Goal: Task Accomplishment & Management: Manage account settings

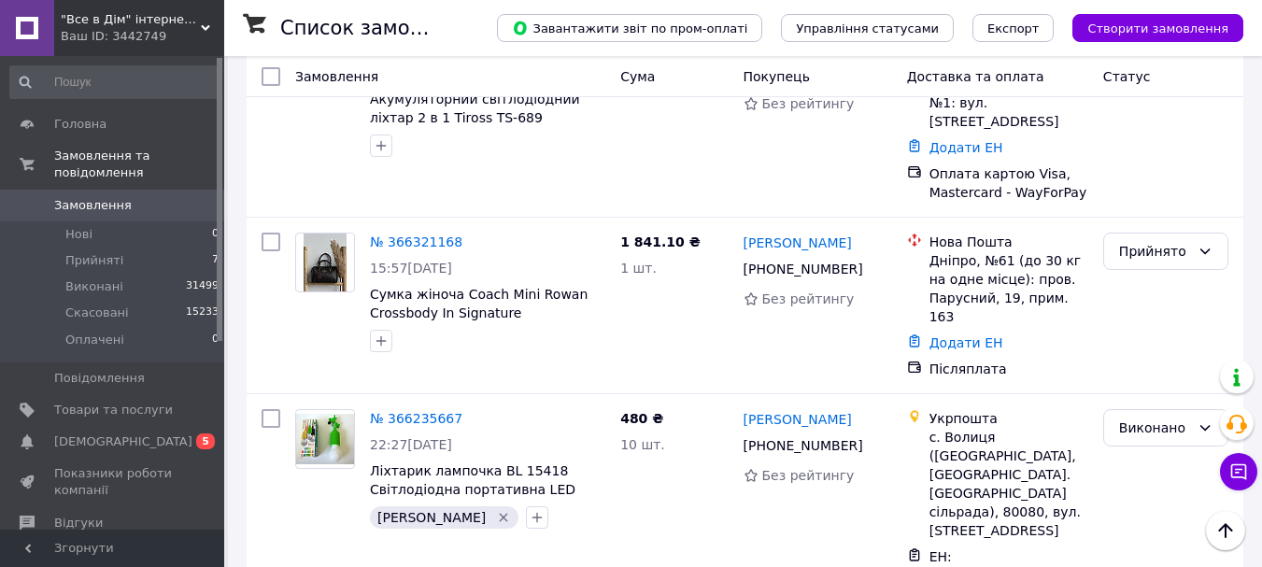
scroll to position [280, 0]
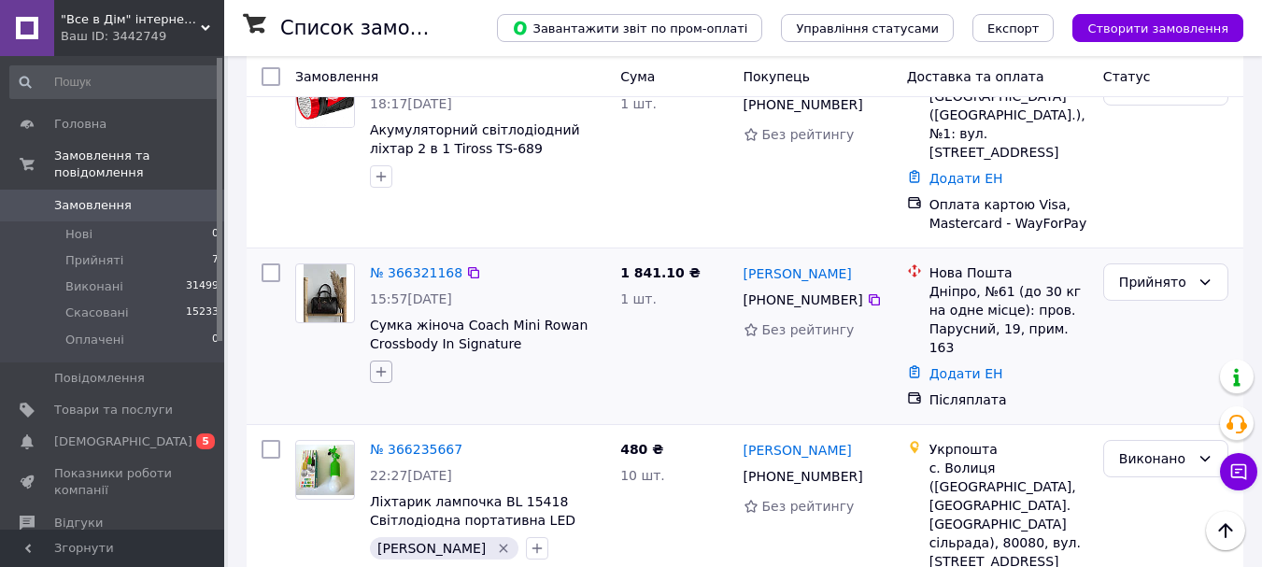
click at [379, 367] on icon "button" at bounding box center [381, 372] width 10 height 10
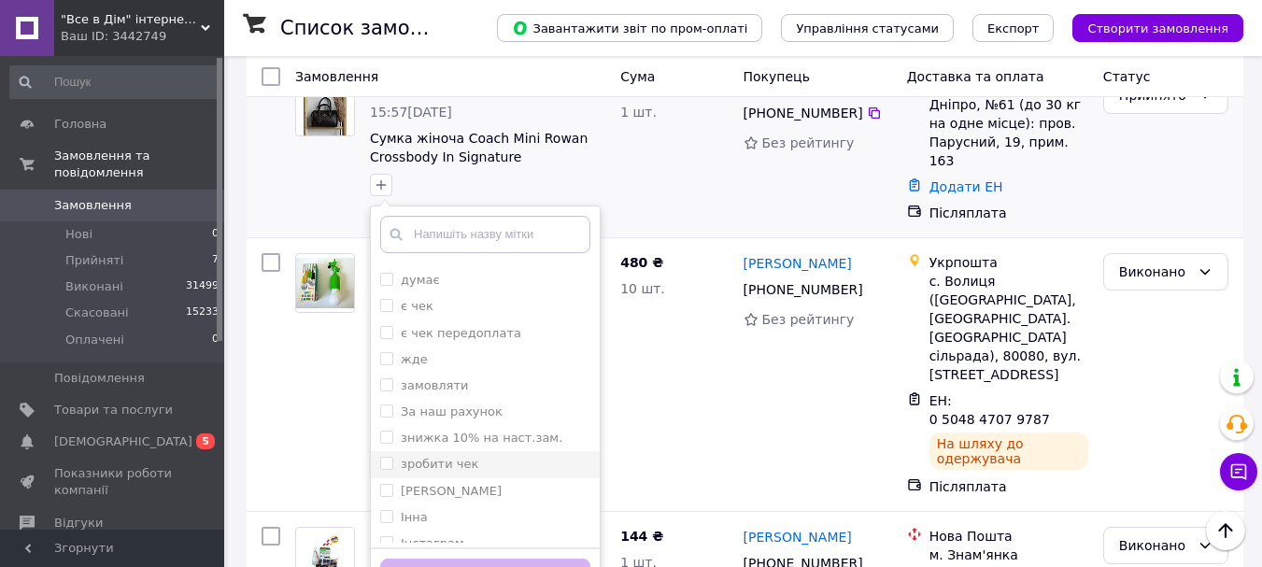
scroll to position [187, 0]
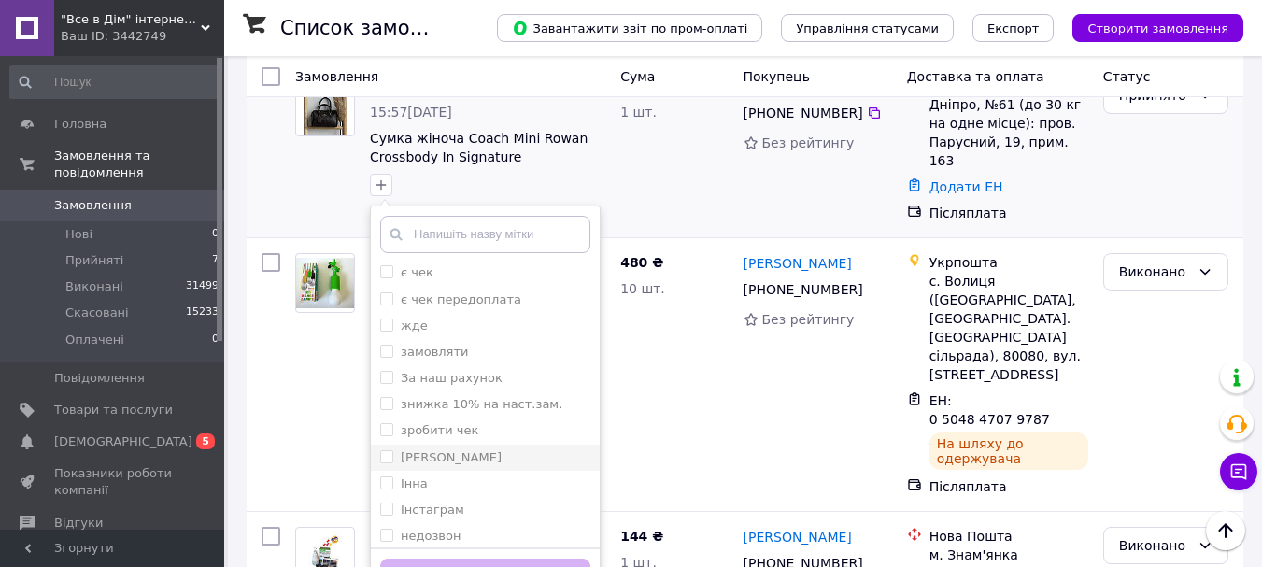
click at [391, 450] on input "[PERSON_NAME]" at bounding box center [386, 456] width 12 height 12
checkbox input "true"
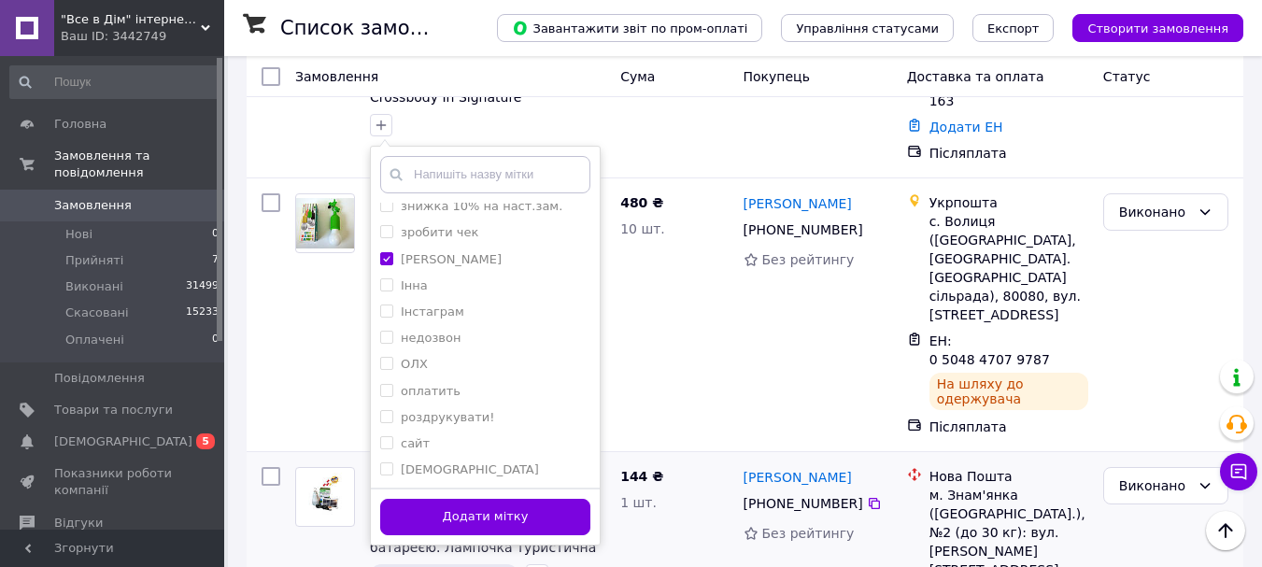
scroll to position [560, 0]
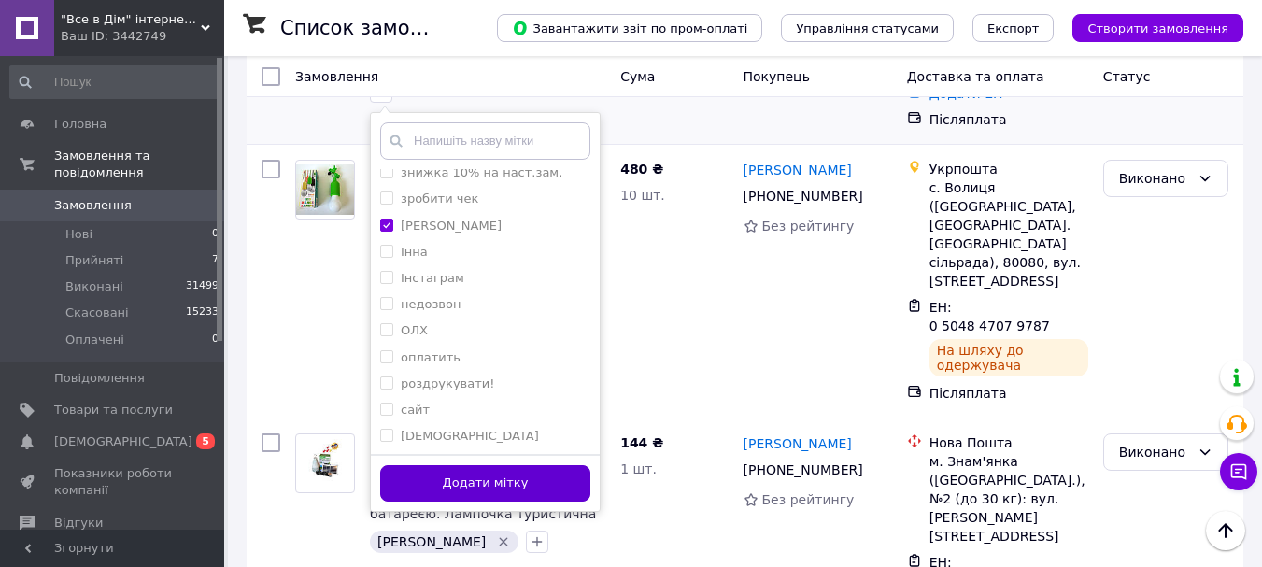
click at [515, 465] on button "Додати мітку" at bounding box center [485, 483] width 210 height 36
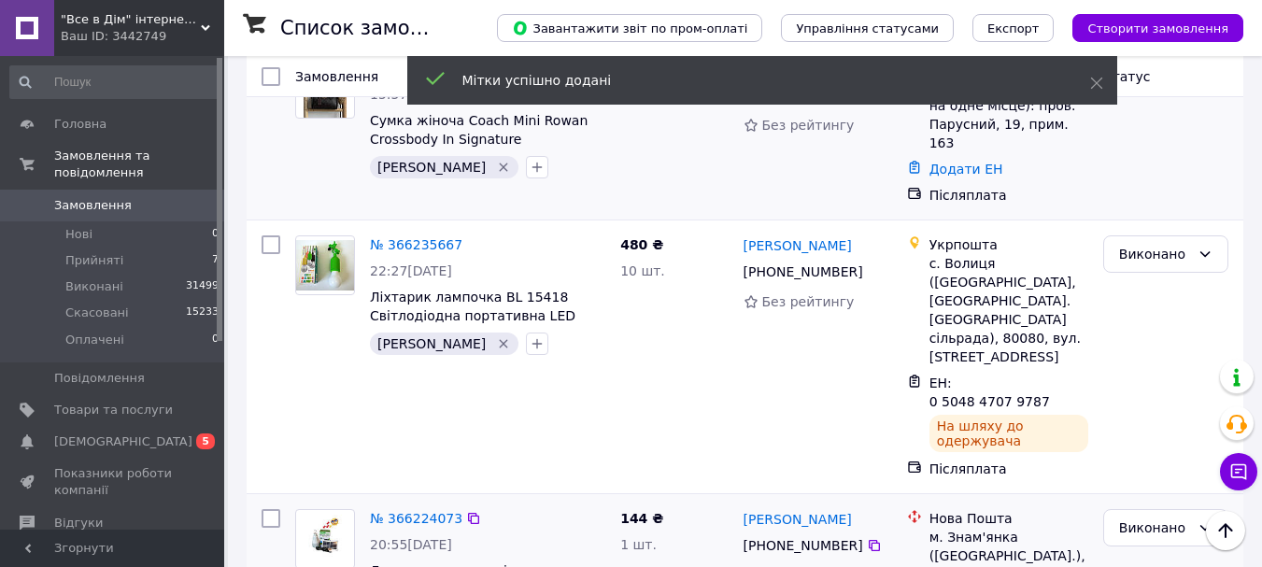
scroll to position [280, 0]
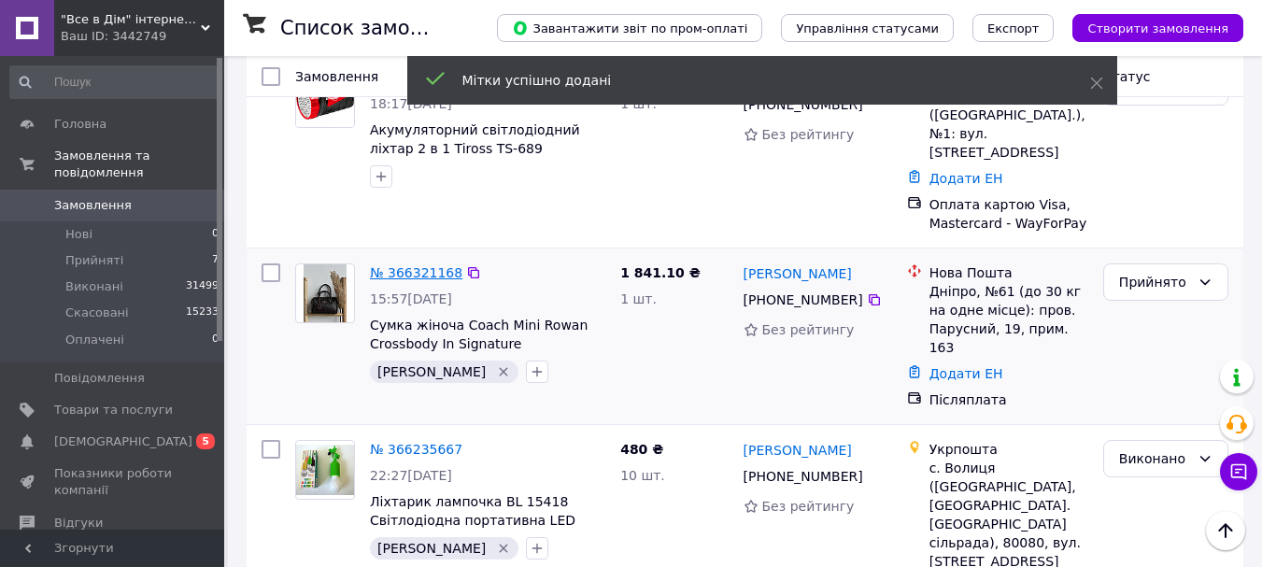
click at [417, 265] on link "№ 366321168" at bounding box center [416, 272] width 92 height 15
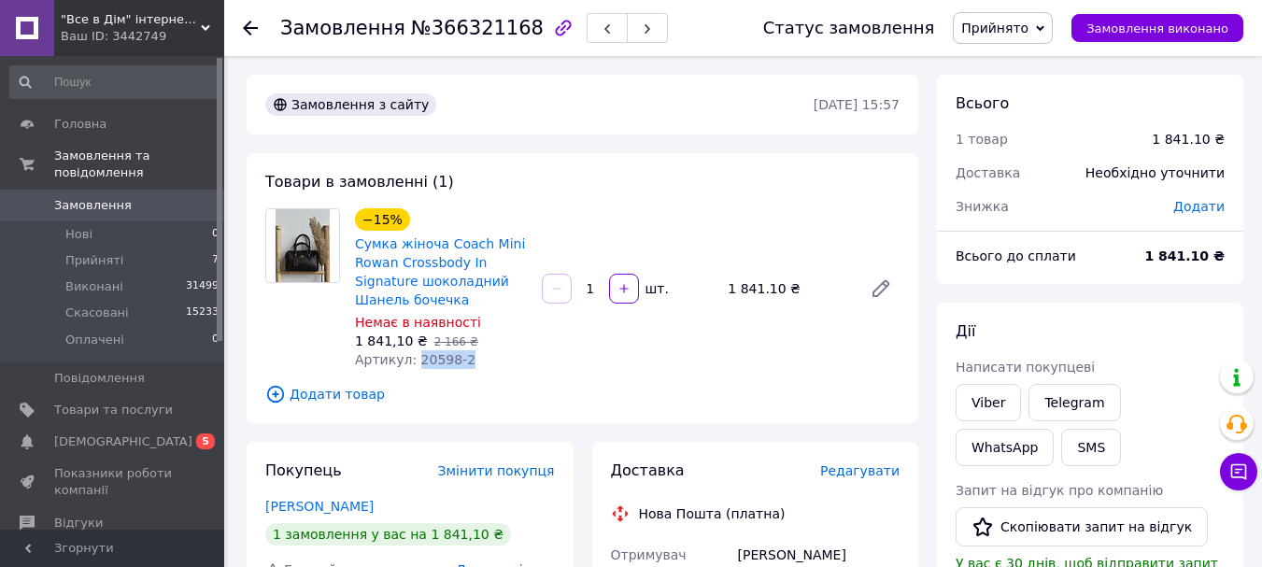
drag, startPoint x: 409, startPoint y: 358, endPoint x: 467, endPoint y: 361, distance: 58.0
click at [467, 361] on div "Артикул: 20598-2" at bounding box center [441, 359] width 172 height 19
copy span "20598-2"
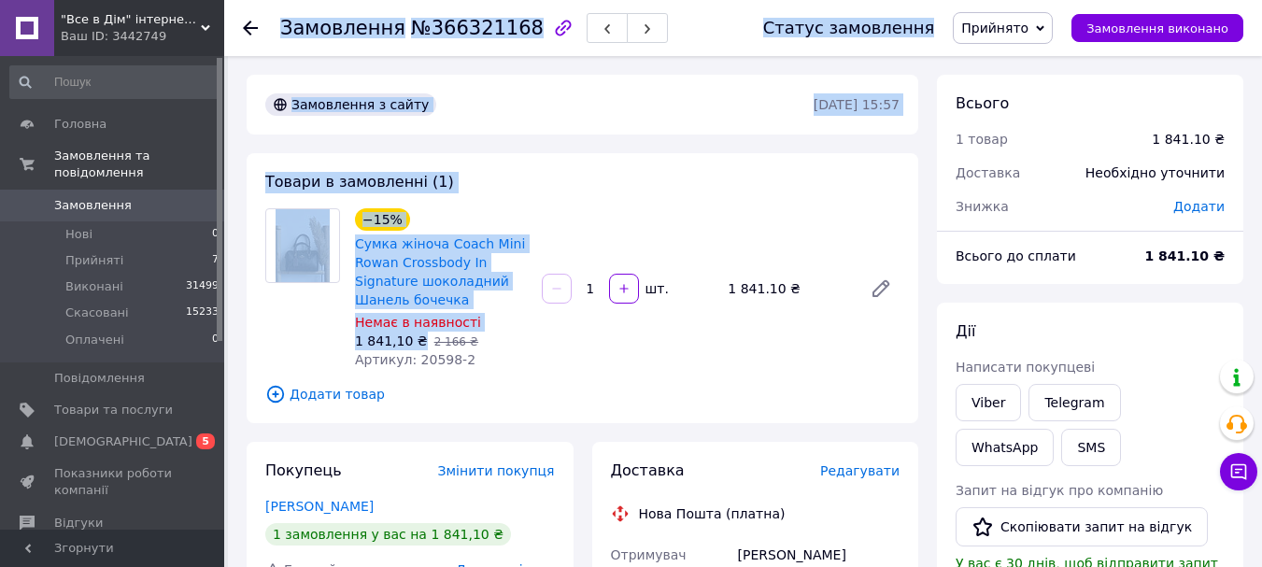
drag, startPoint x: 284, startPoint y: 29, endPoint x: 417, endPoint y: 347, distance: 344.1
copy div "Замовлення №366321168 Статус замовлення Прийнято Виконано Скасовано Оплачено За…"
click at [997, 394] on link "Viber" at bounding box center [987, 402] width 65 height 37
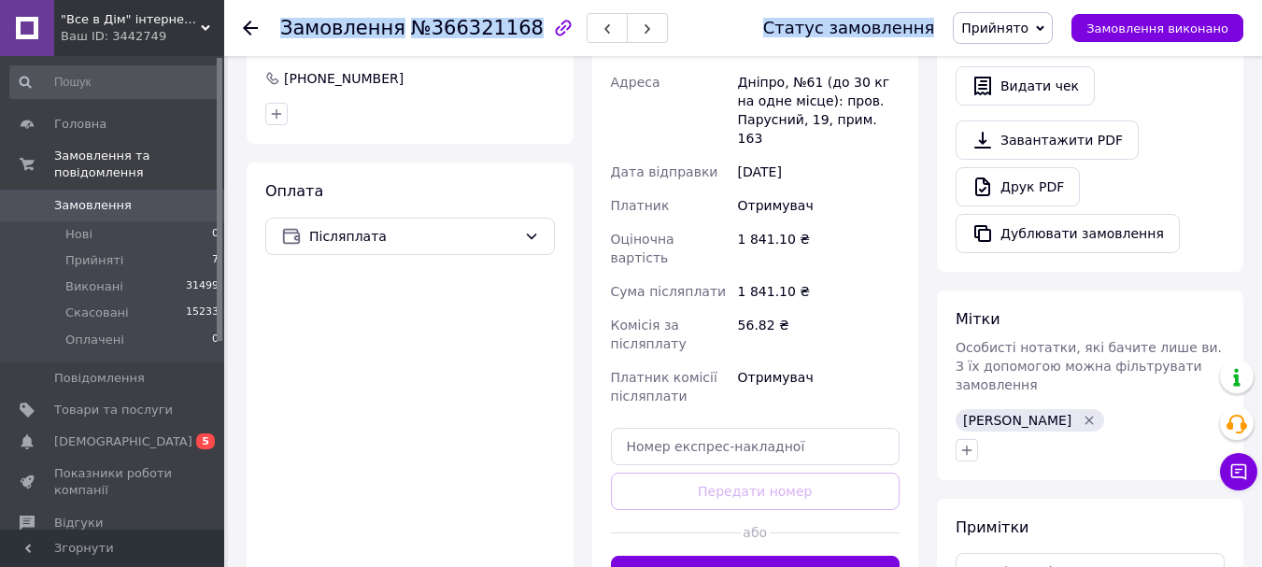
scroll to position [560, 0]
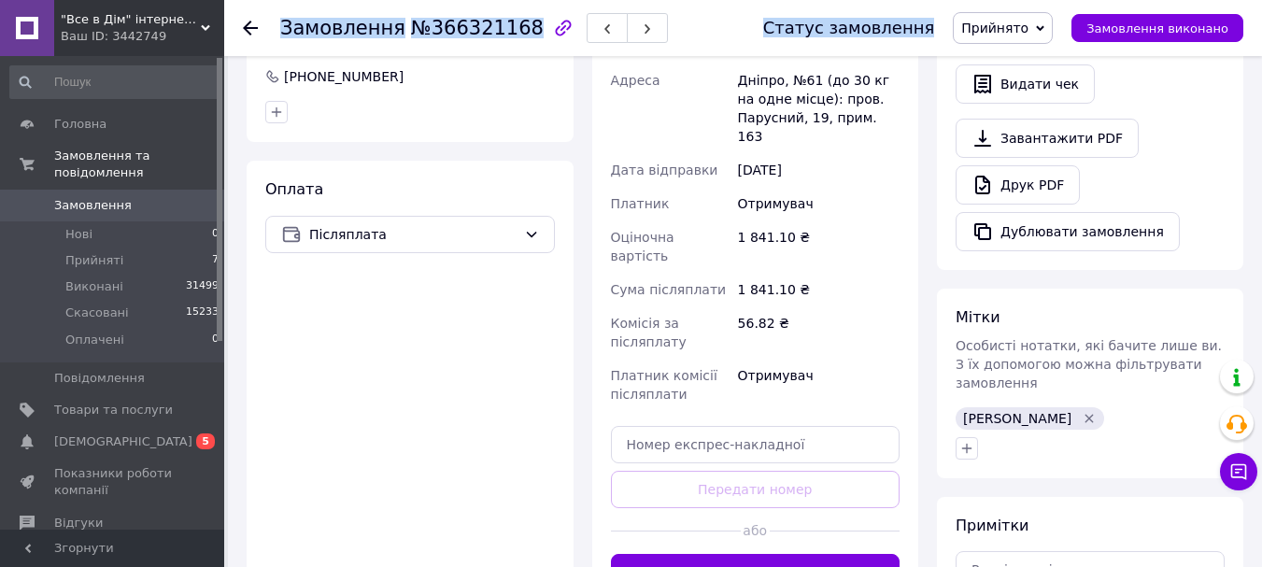
click at [98, 197] on span "Замовлення" at bounding box center [93, 205] width 78 height 17
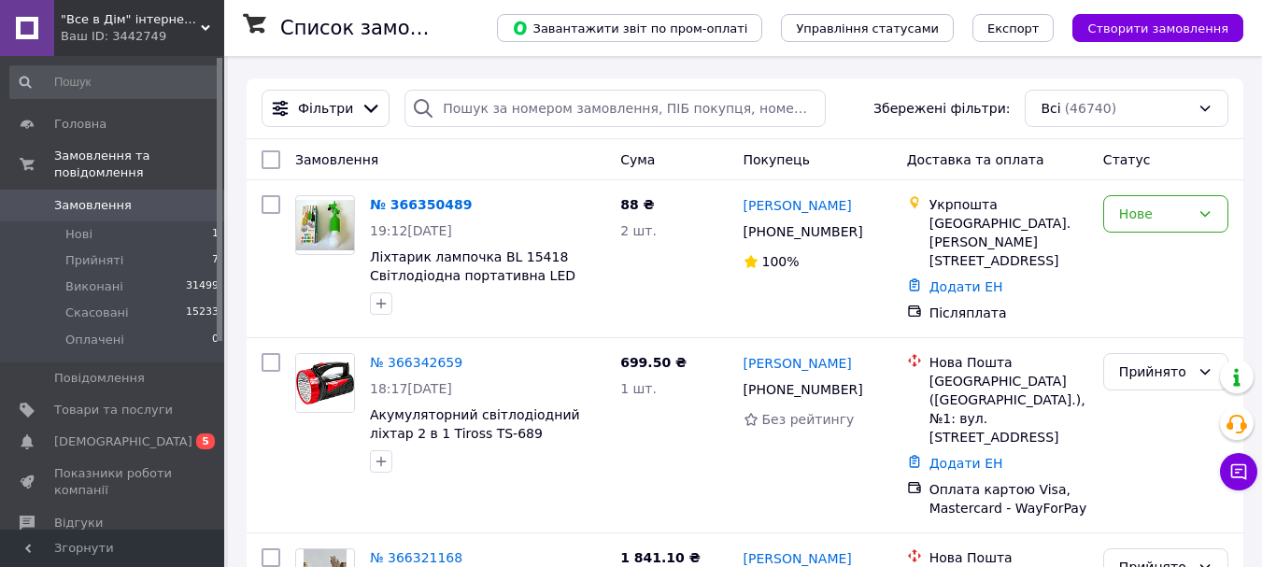
scroll to position [187, 0]
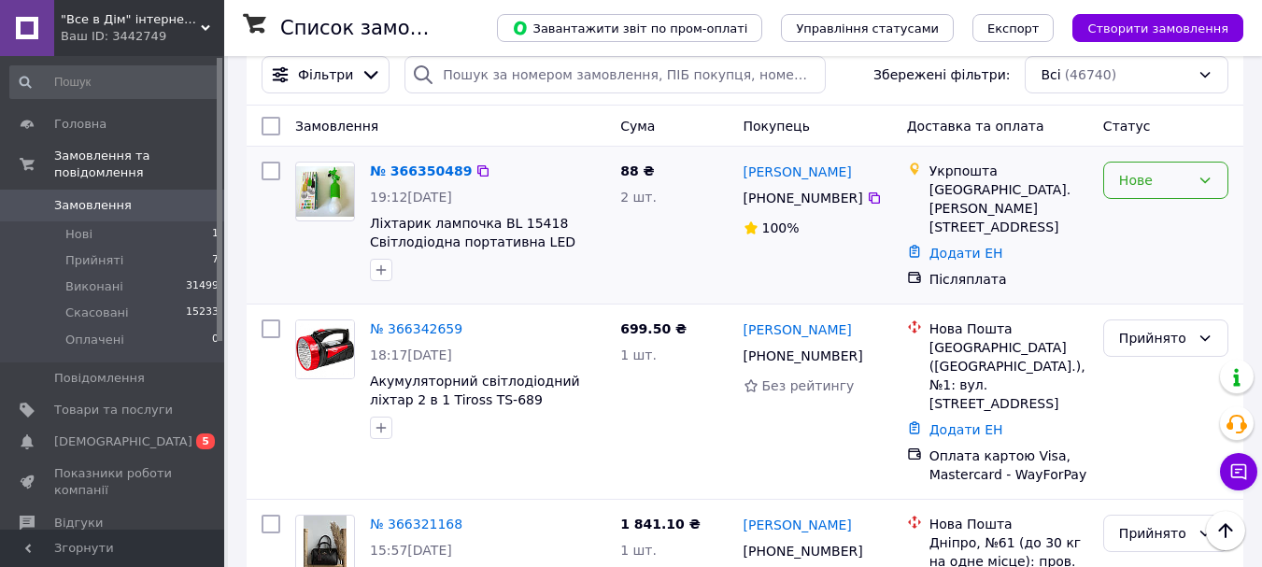
click at [1205, 183] on icon at bounding box center [1205, 180] width 10 height 6
click at [1155, 220] on li "Прийнято" at bounding box center [1165, 222] width 123 height 34
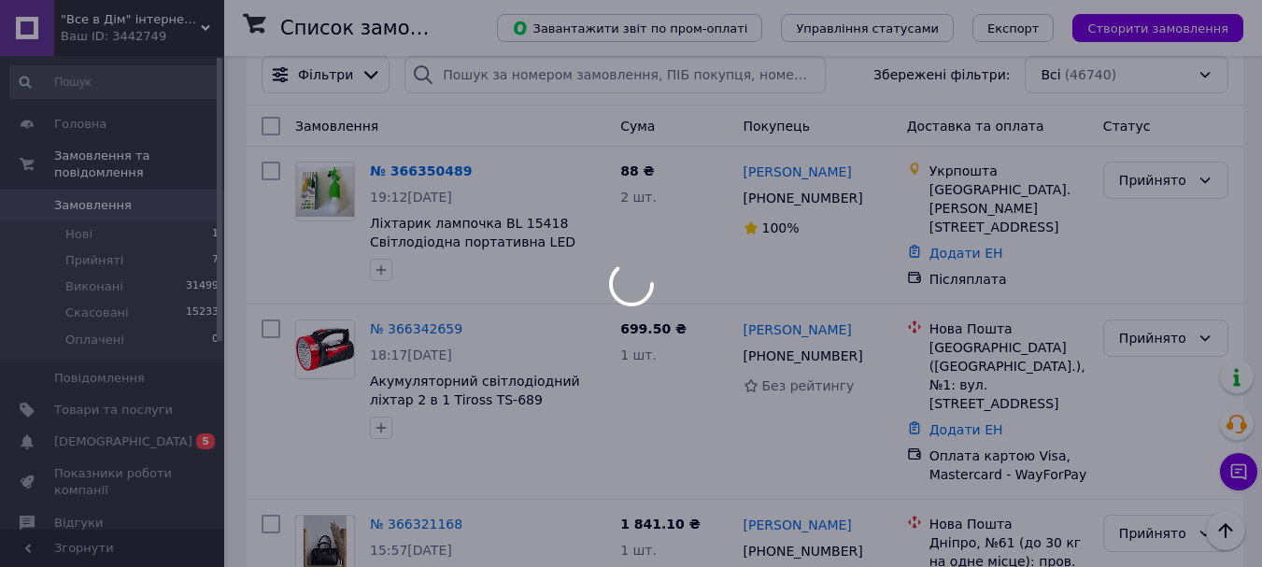
click at [377, 266] on icon "button" at bounding box center [381, 269] width 15 height 15
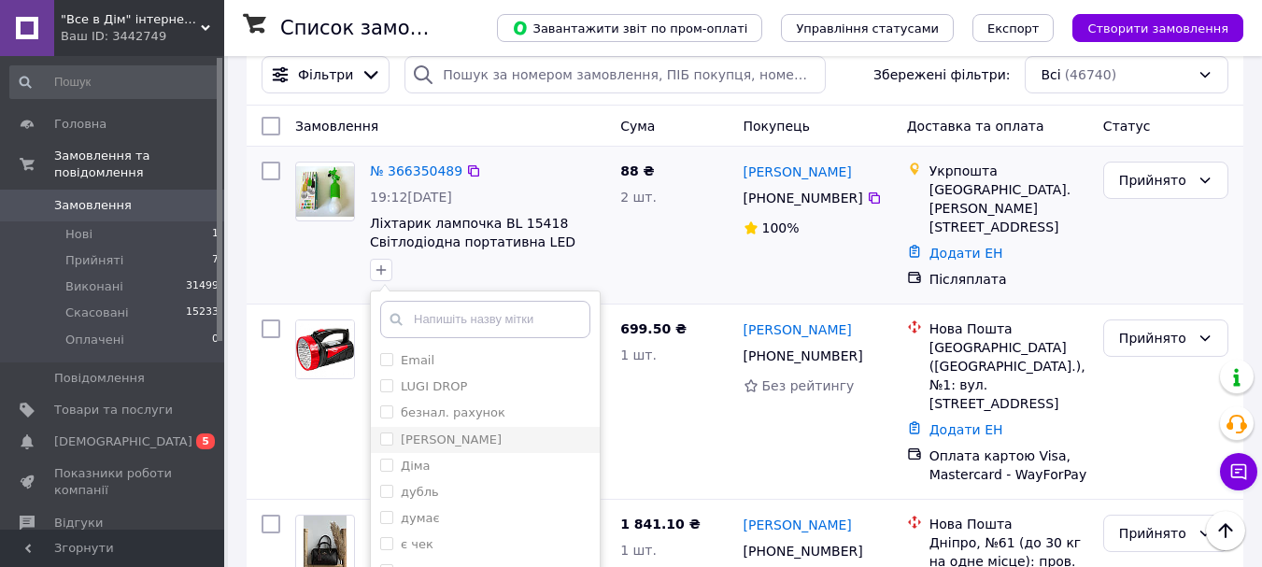
click at [524, 431] on div "[PERSON_NAME]" at bounding box center [485, 439] width 210 height 17
checkbox input "true"
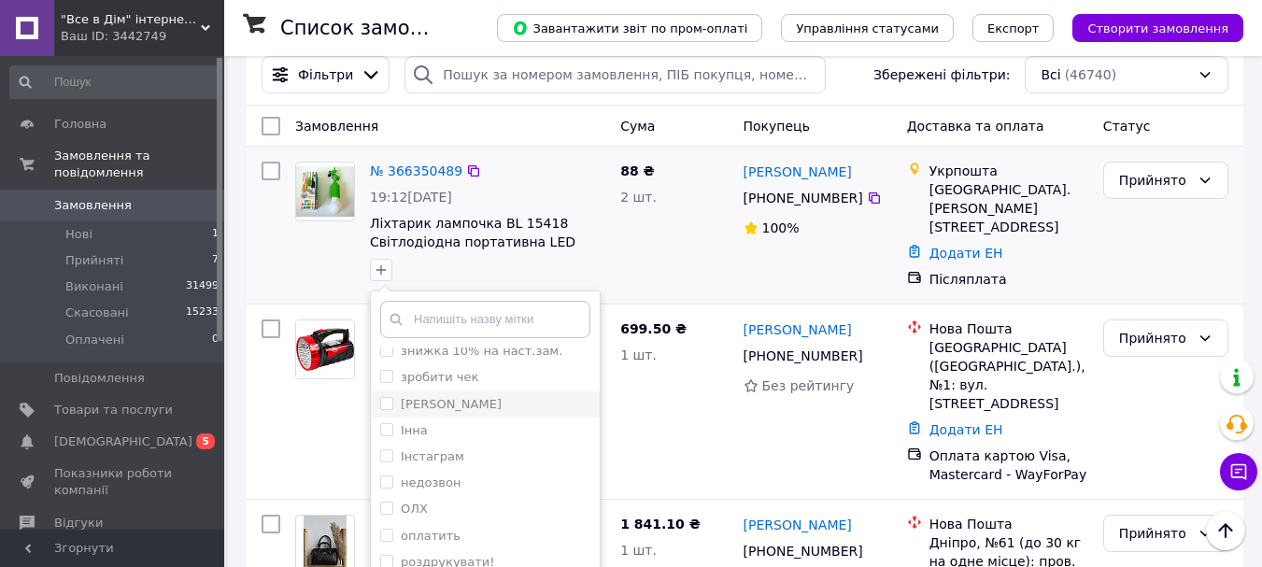
click at [385, 403] on input "[PERSON_NAME]" at bounding box center [386, 403] width 12 height 12
checkbox input "true"
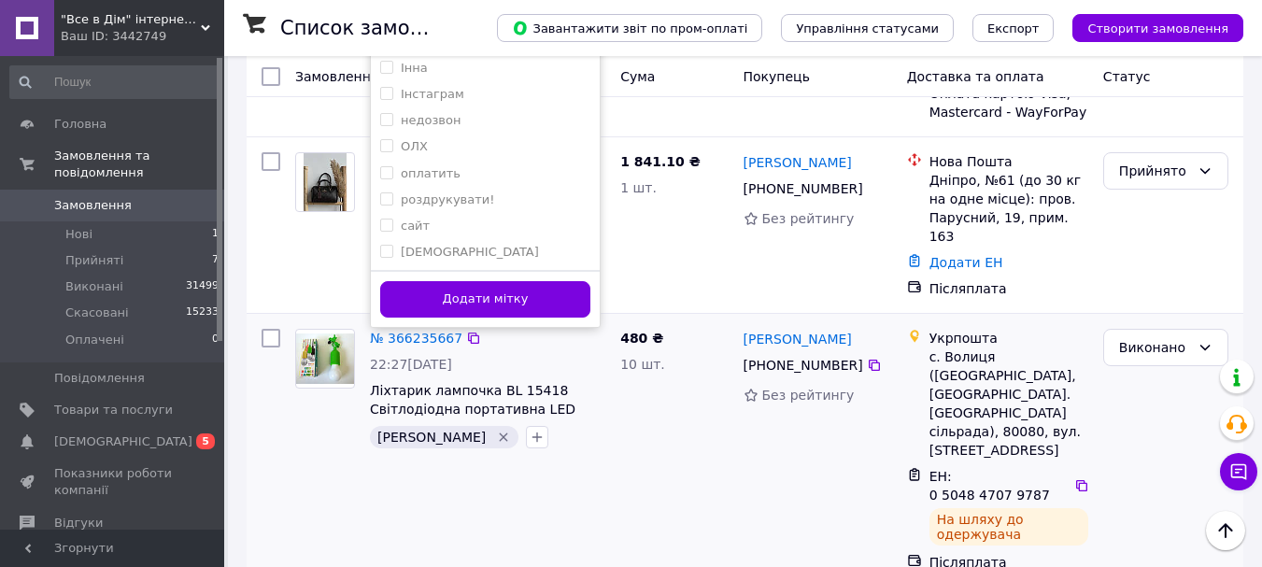
scroll to position [560, 0]
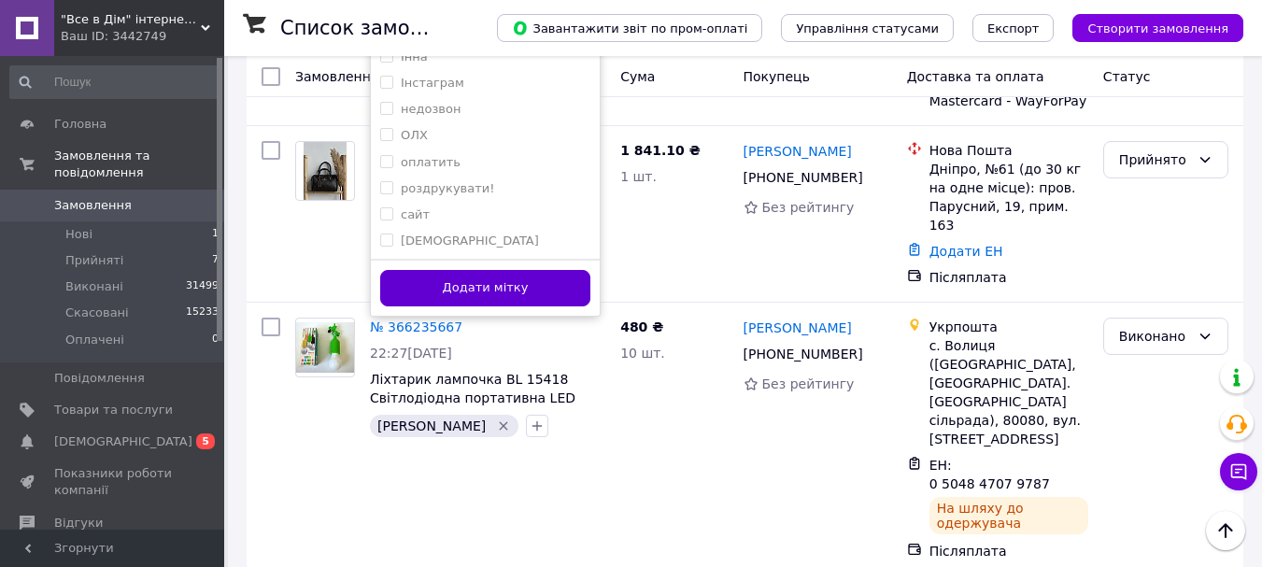
click at [499, 286] on button "Додати мітку" at bounding box center [485, 288] width 210 height 36
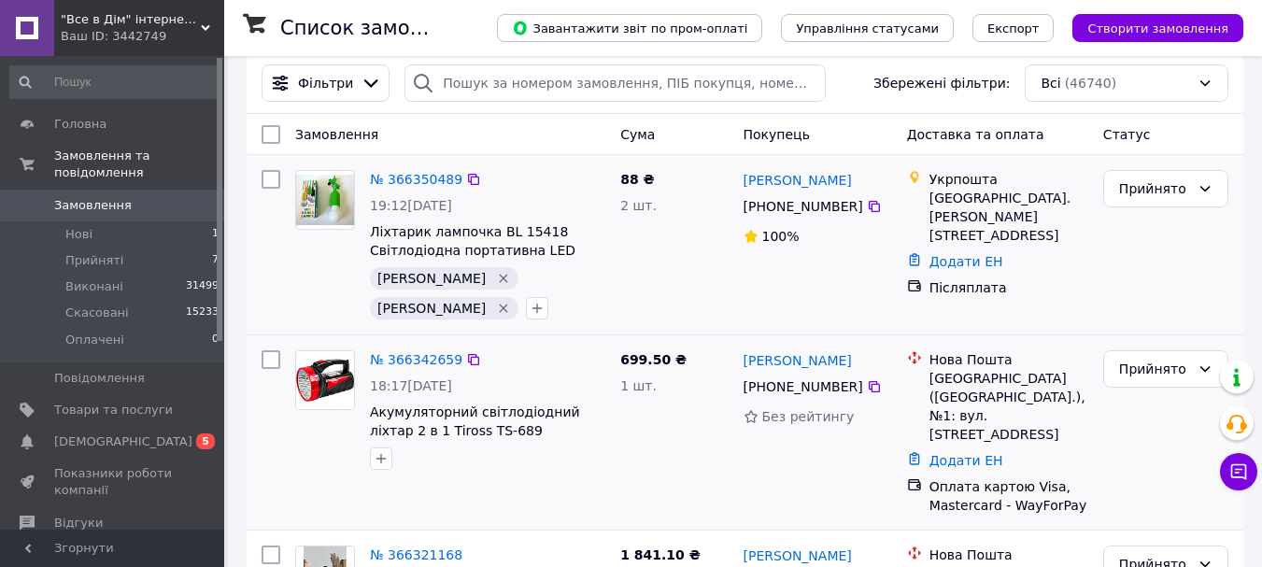
scroll to position [187, 0]
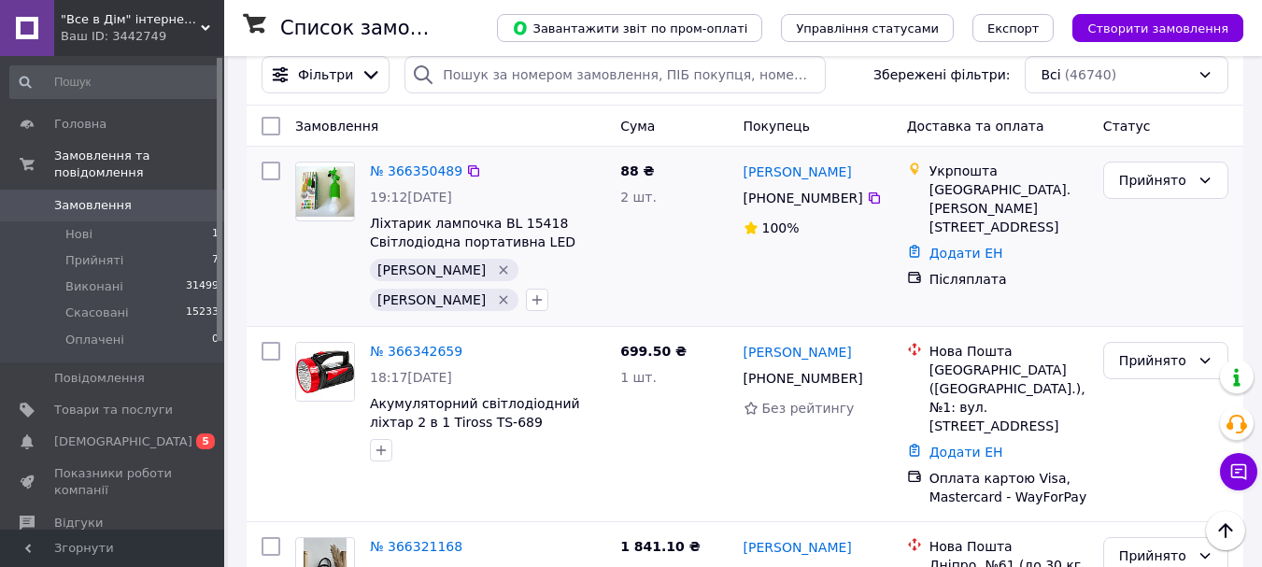
click at [496, 274] on icon "Видалити мітку" at bounding box center [503, 269] width 15 height 15
click at [500, 268] on icon "Видалити мітку" at bounding box center [504, 270] width 8 height 8
click at [496, 266] on icon "Видалити мітку" at bounding box center [503, 269] width 15 height 15
click at [508, 296] on icon "Видалити мітку" at bounding box center [504, 300] width 8 height 8
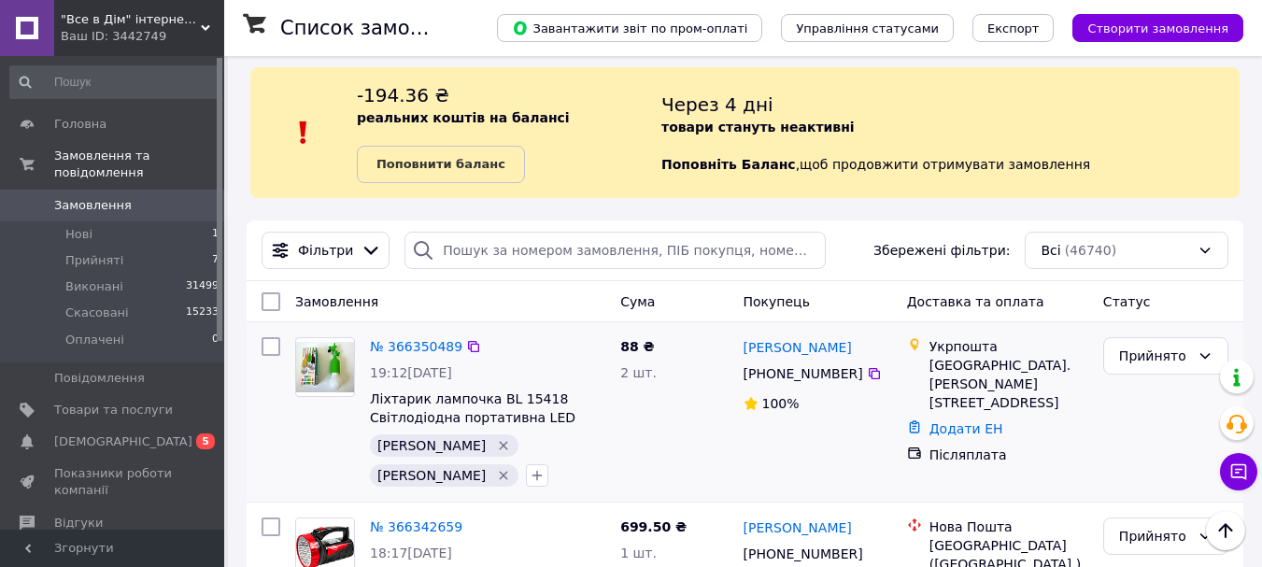
scroll to position [0, 0]
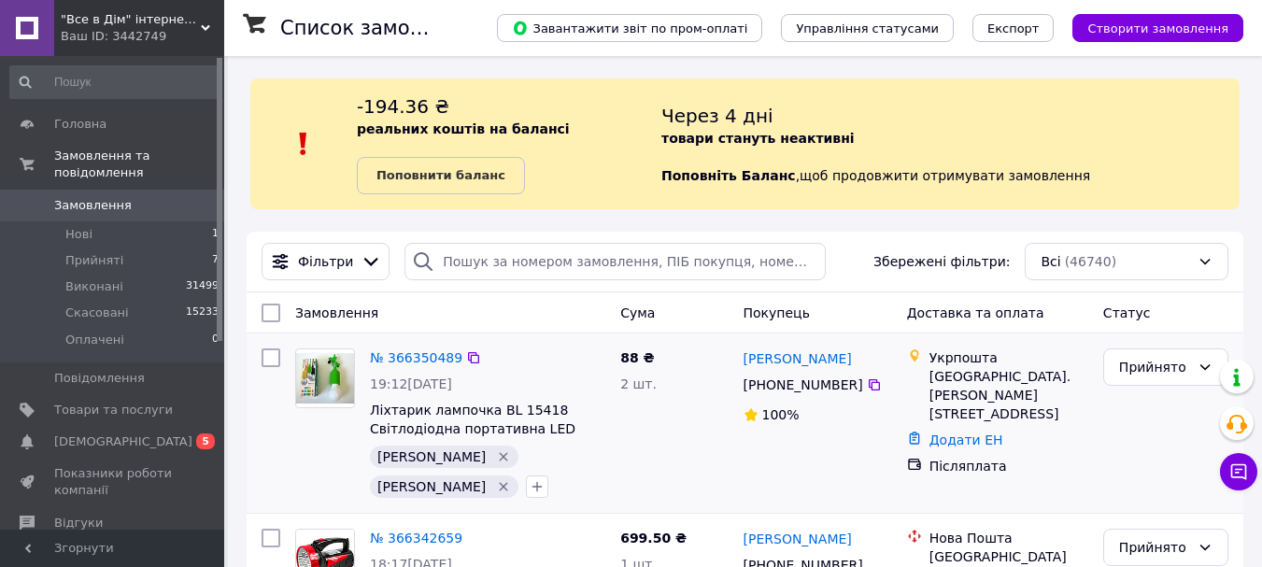
click at [496, 453] on icon "Видалити мітку" at bounding box center [503, 456] width 15 height 15
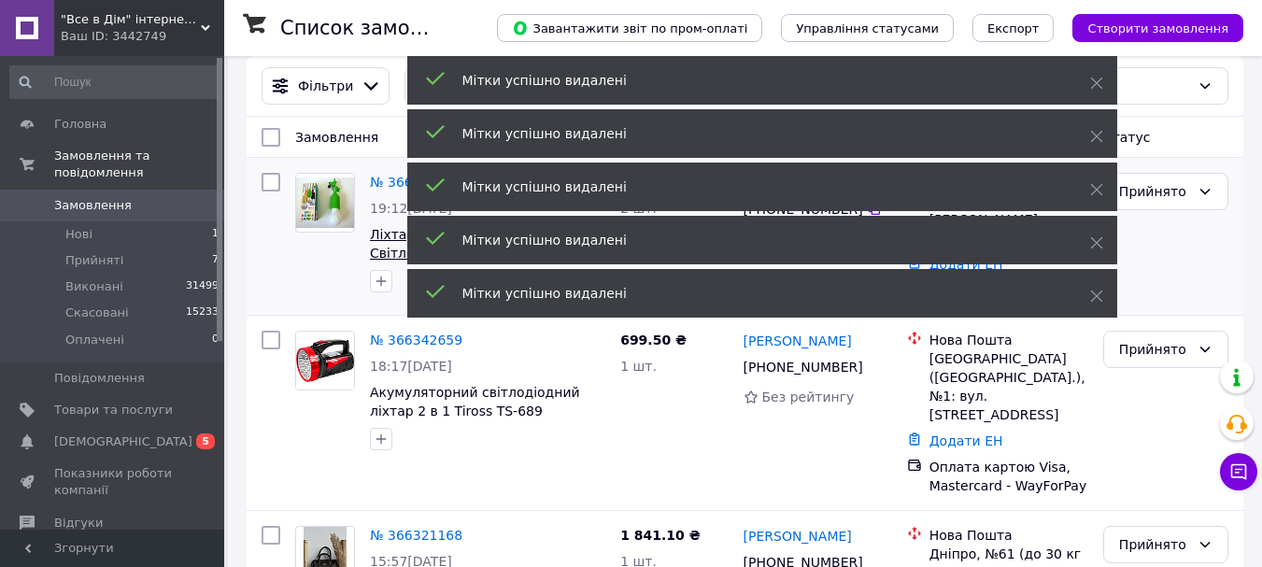
scroll to position [187, 0]
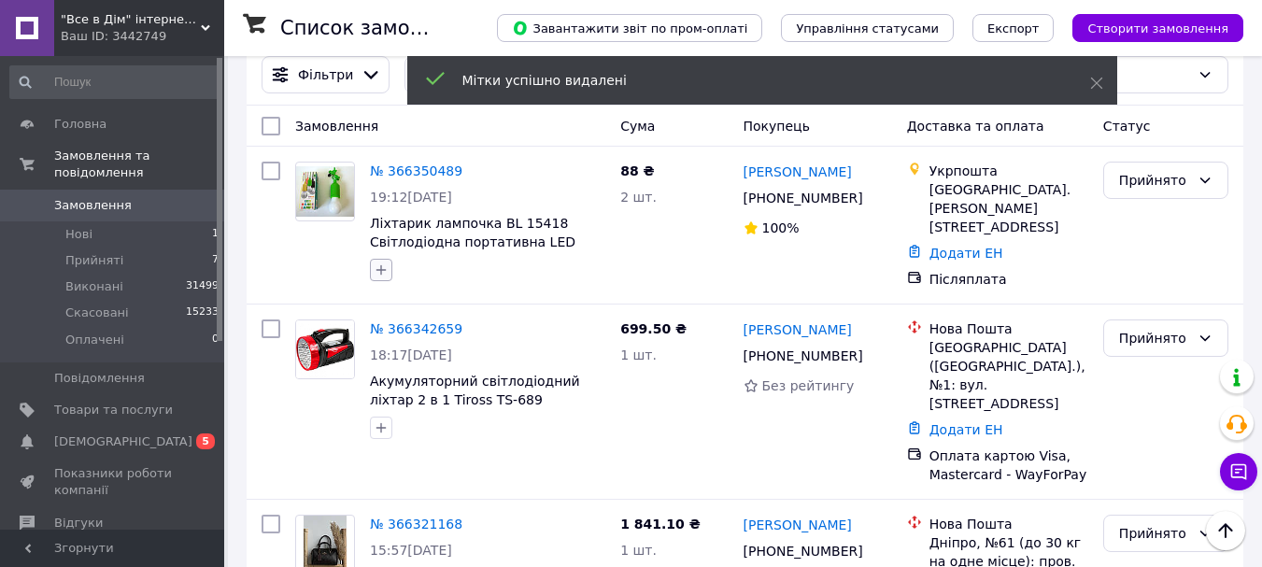
click at [385, 274] on icon "button" at bounding box center [381, 269] width 15 height 15
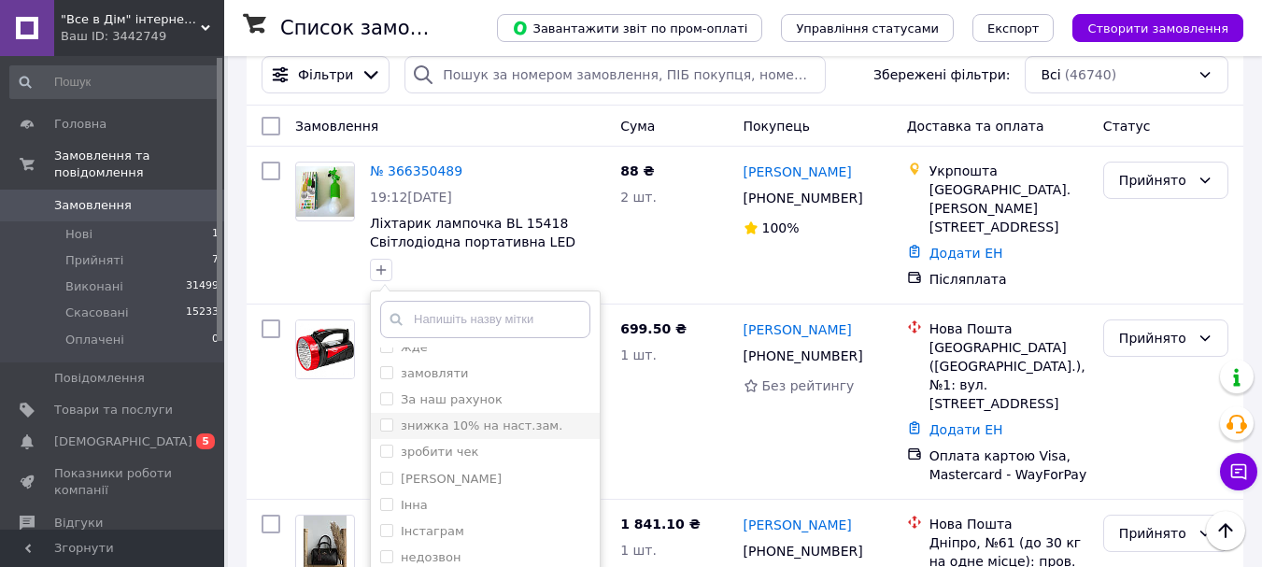
scroll to position [280, 0]
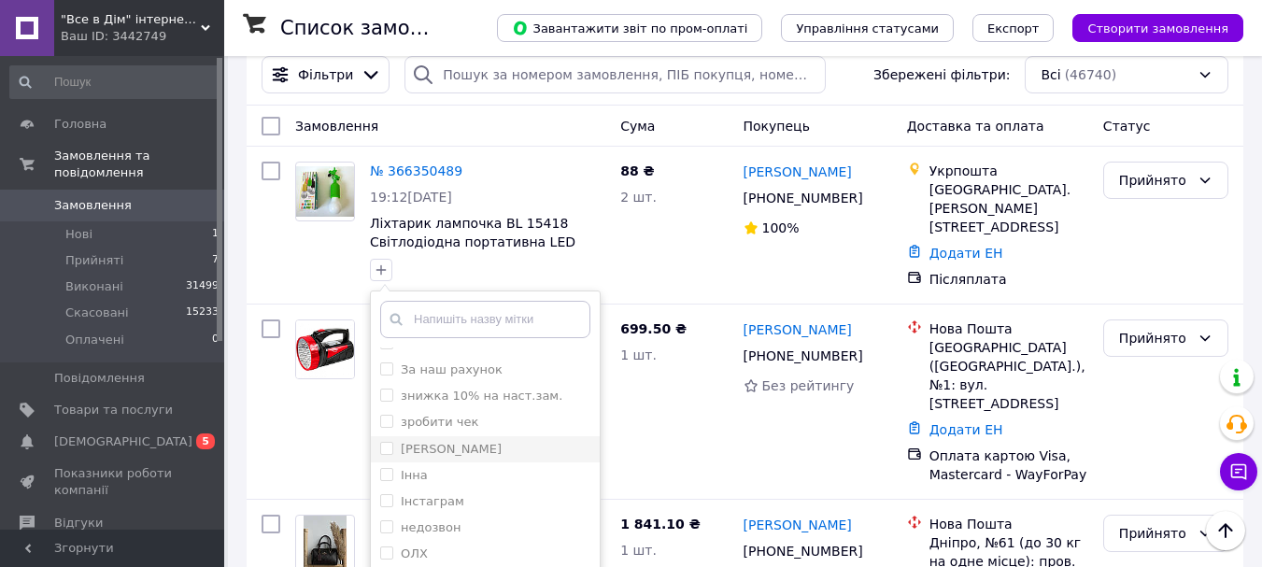
click at [381, 448] on input "[PERSON_NAME]" at bounding box center [386, 448] width 12 height 12
checkbox input "true"
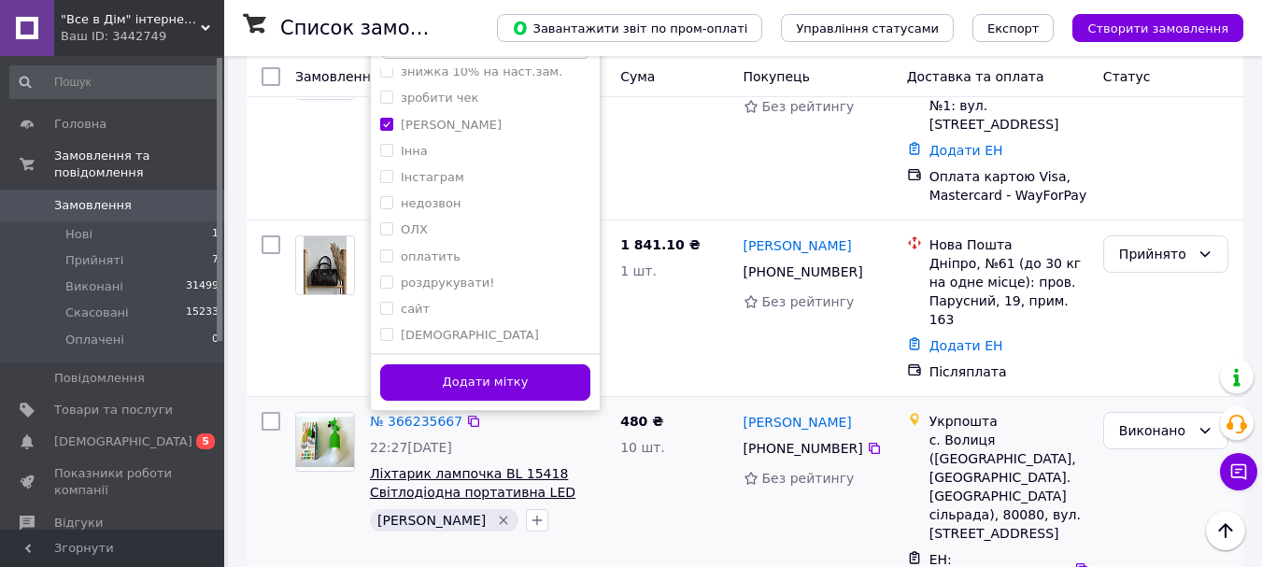
scroll to position [467, 0]
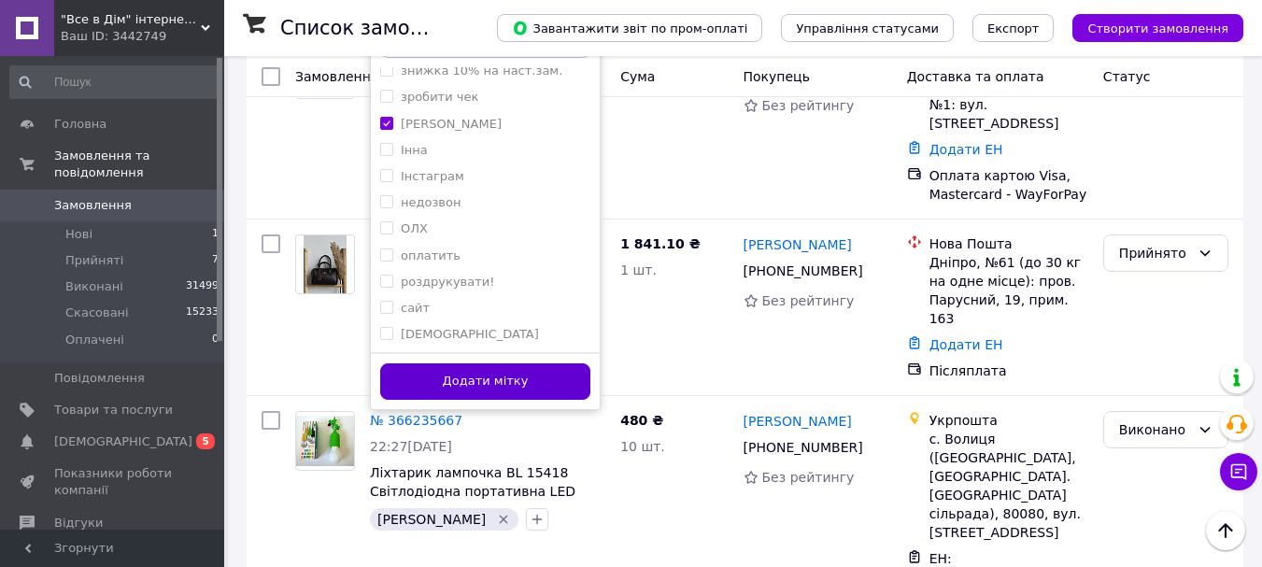
click at [498, 365] on button "Додати мітку" at bounding box center [485, 381] width 210 height 36
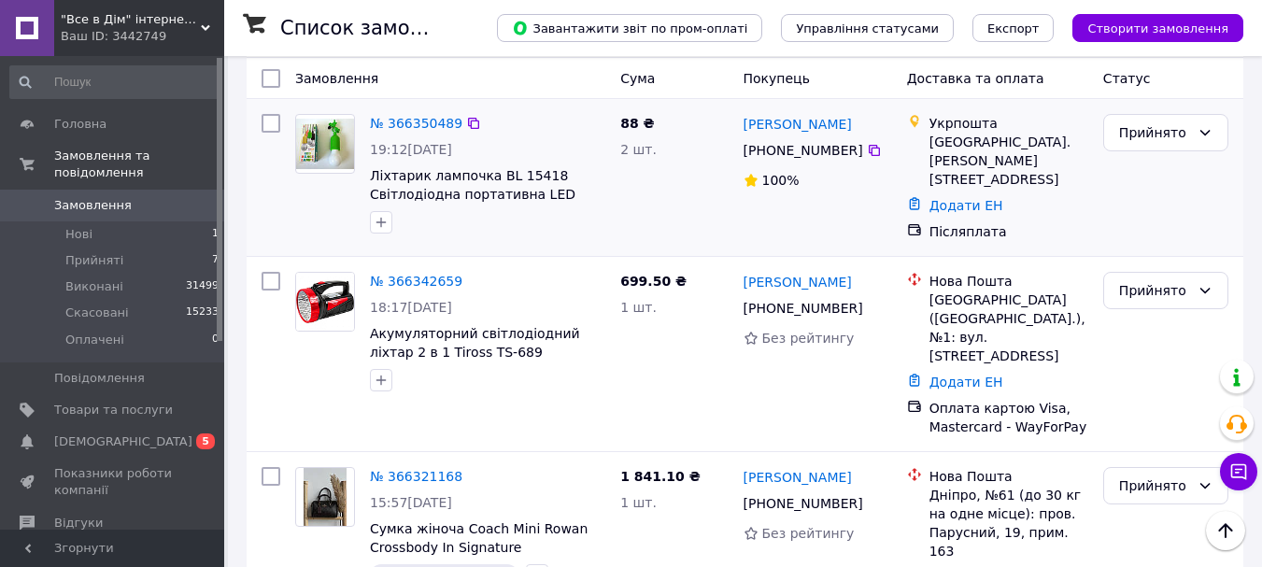
scroll to position [187, 0]
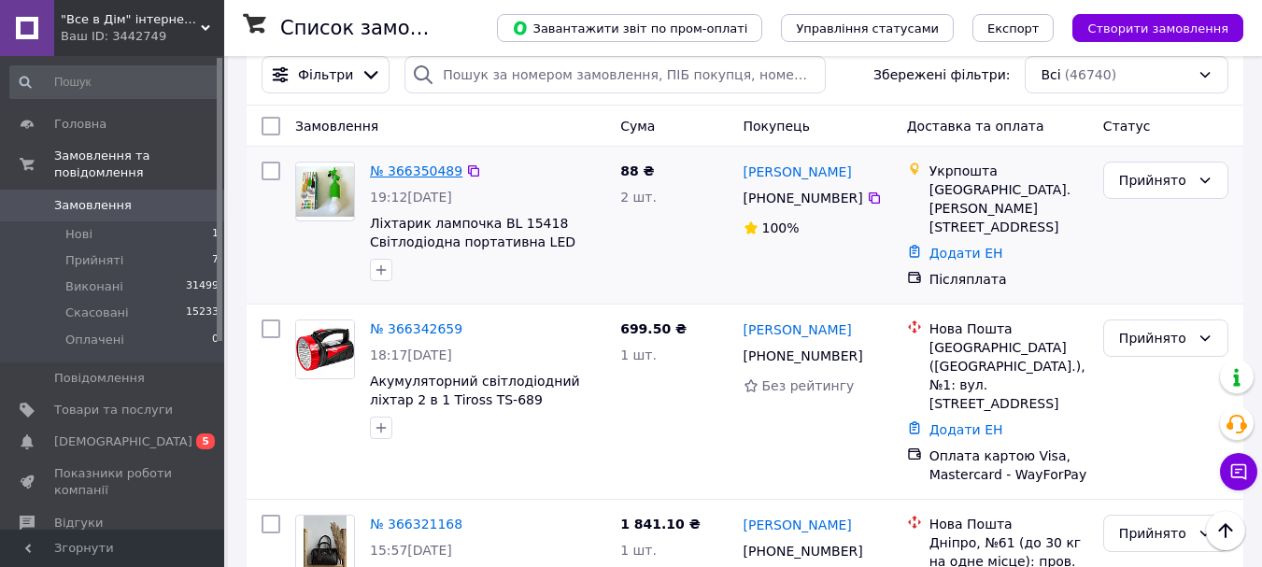
click at [417, 172] on link "№ 366350489" at bounding box center [416, 170] width 92 height 15
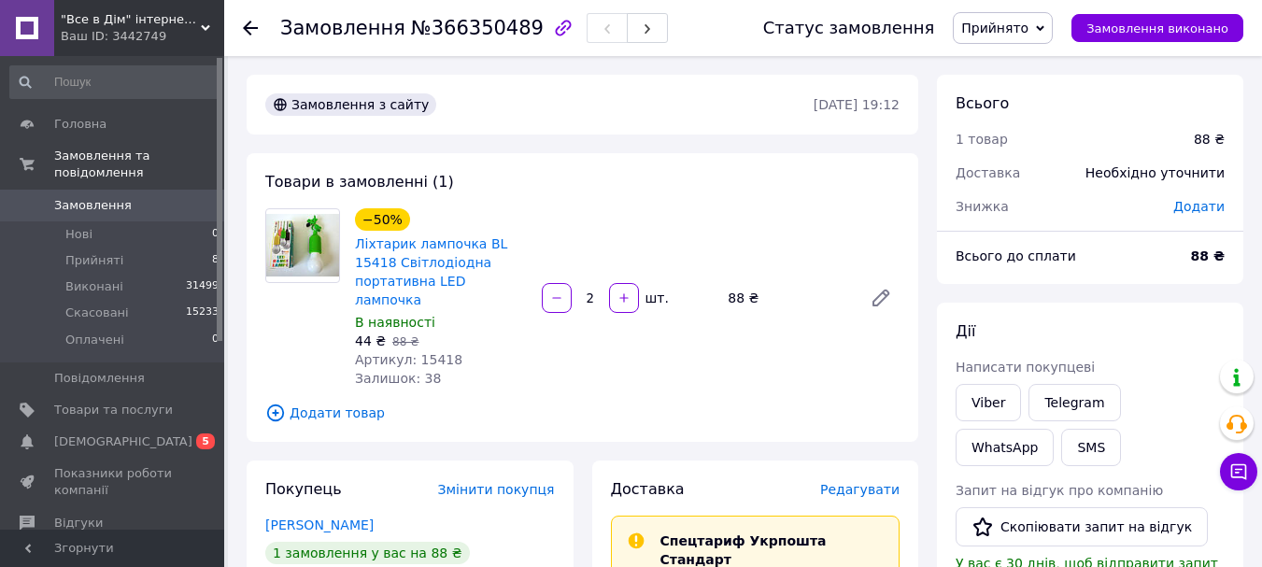
click at [75, 197] on span "Замовлення" at bounding box center [93, 205] width 78 height 17
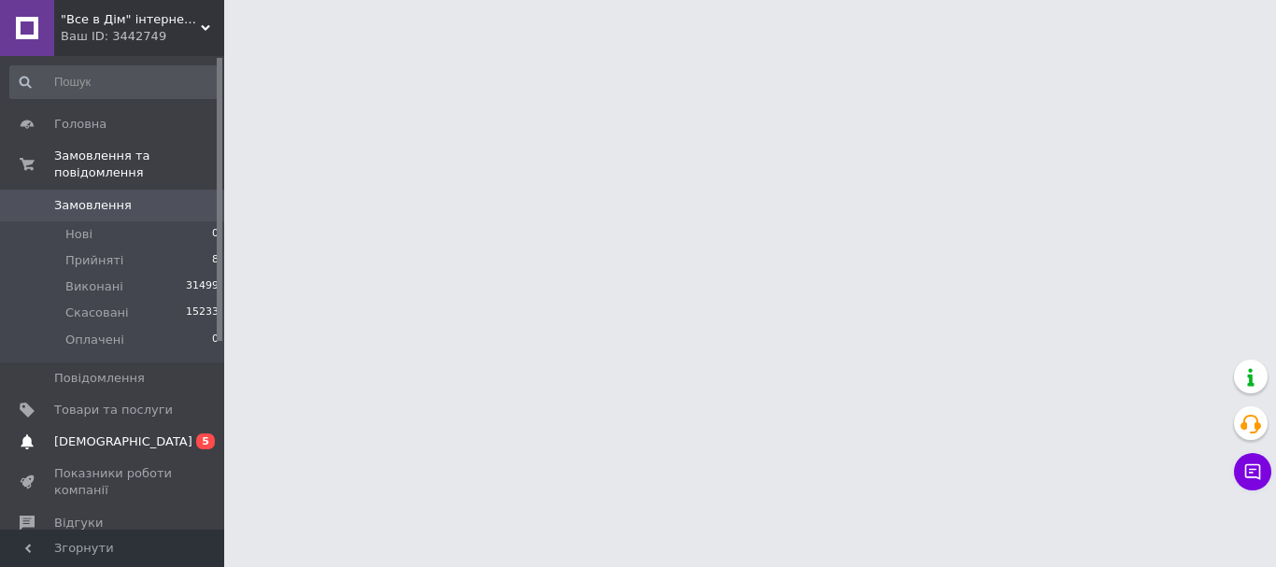
click at [90, 426] on link "Сповіщення 0 5" at bounding box center [115, 442] width 230 height 32
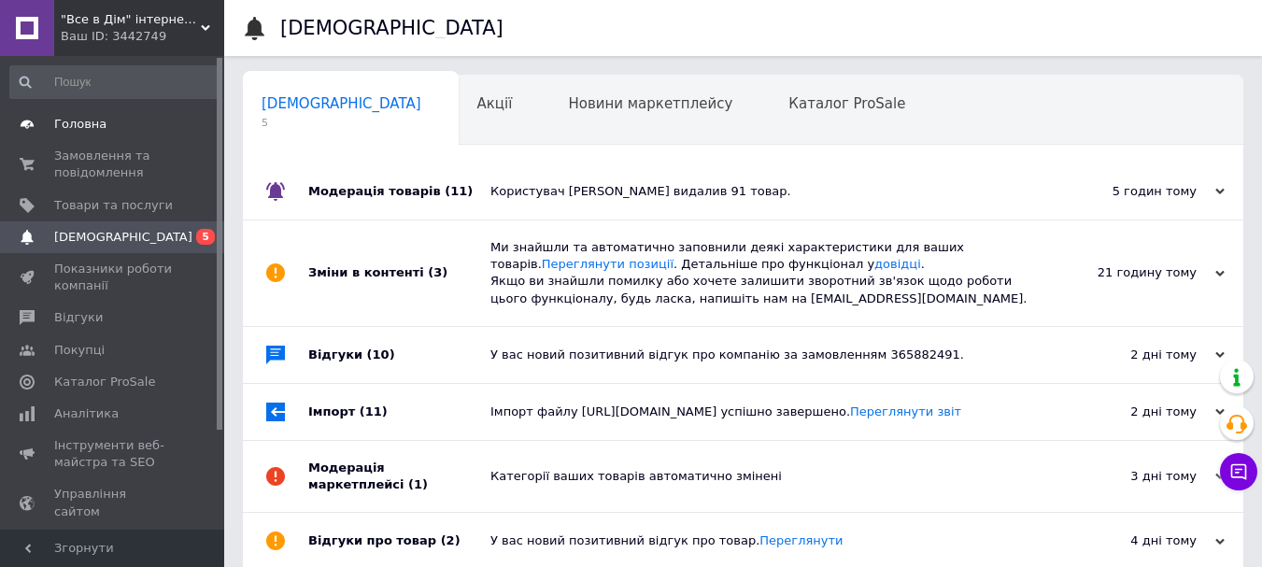
click at [79, 130] on span "Головна" at bounding box center [80, 124] width 52 height 17
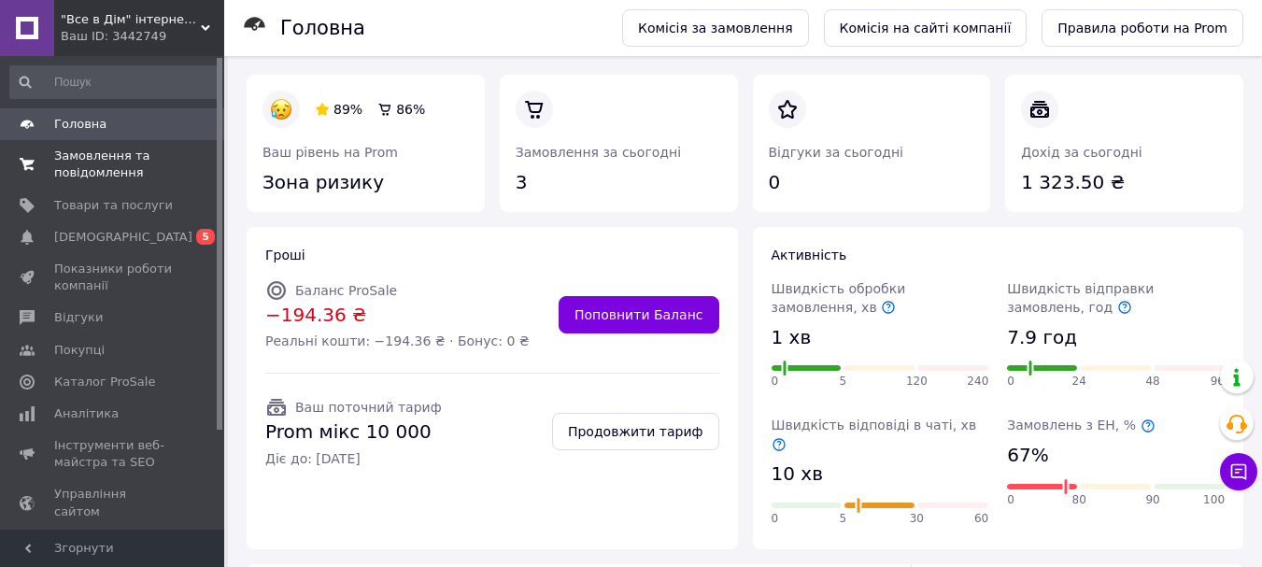
click at [63, 164] on span "Замовлення та повідомлення" at bounding box center [113, 165] width 119 height 34
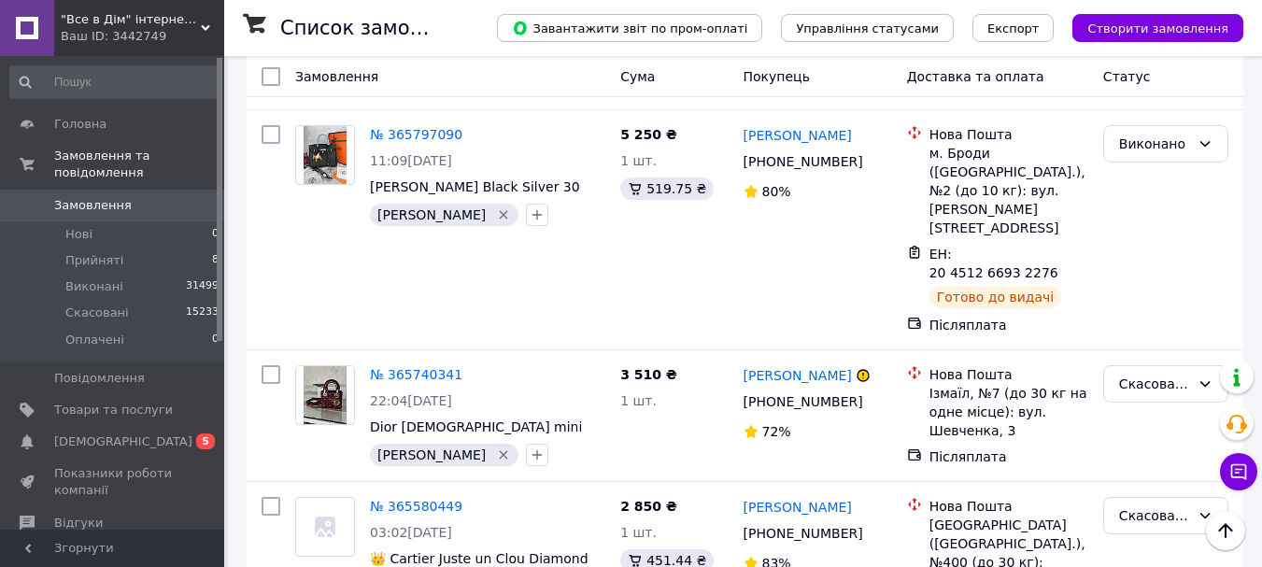
scroll to position [4109, 0]
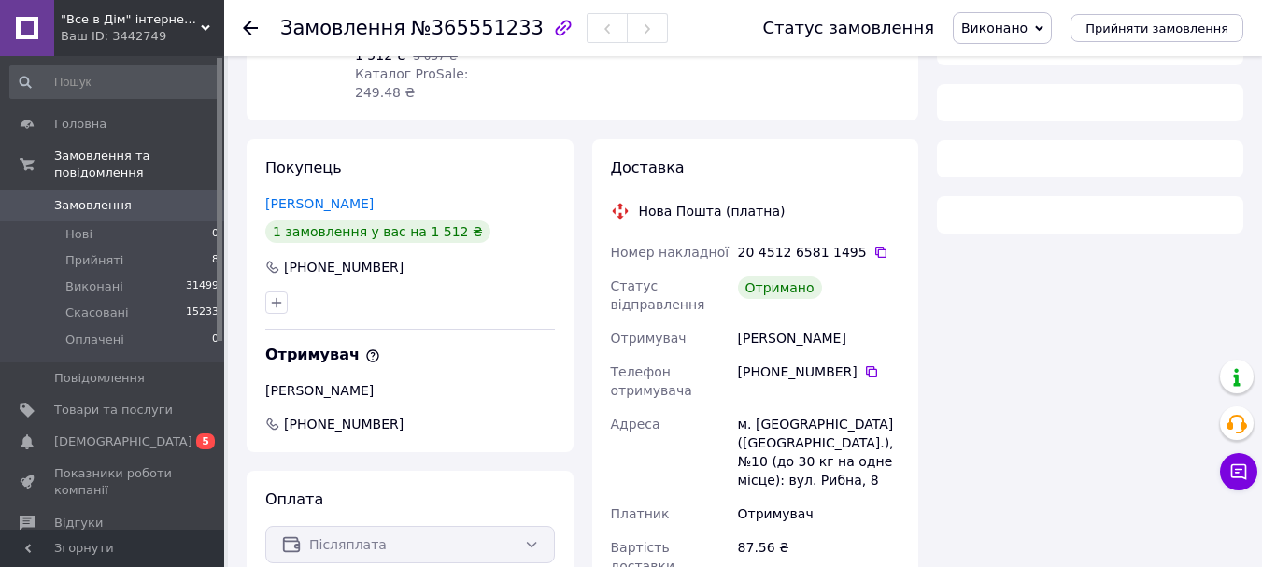
scroll to position [206, 0]
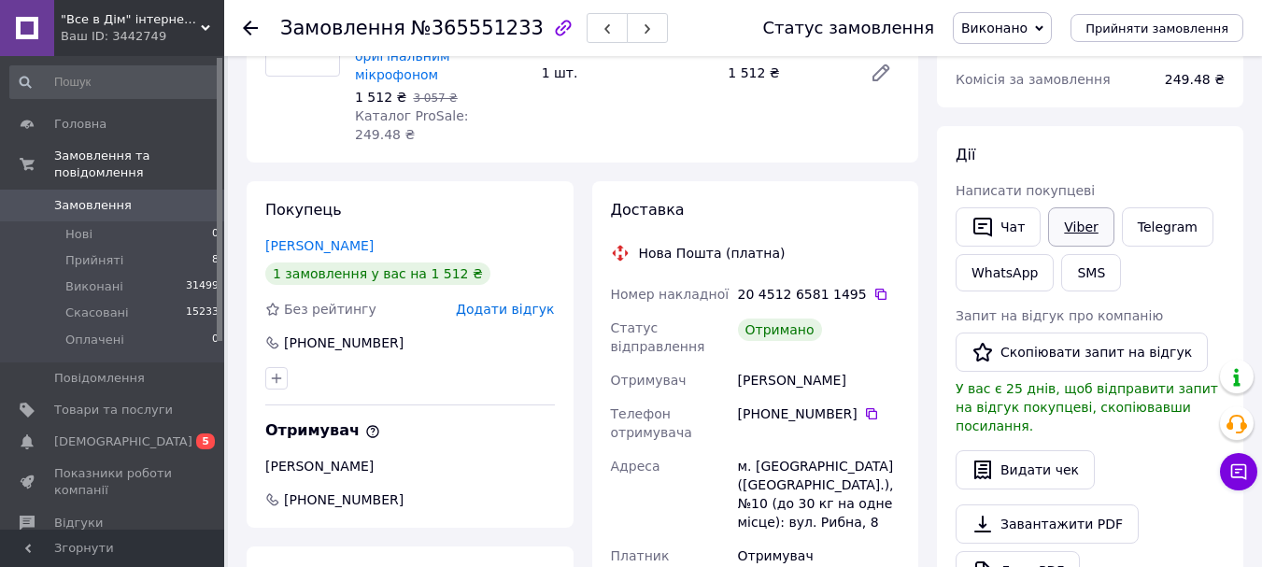
click at [1069, 219] on link "Viber" at bounding box center [1080, 226] width 65 height 39
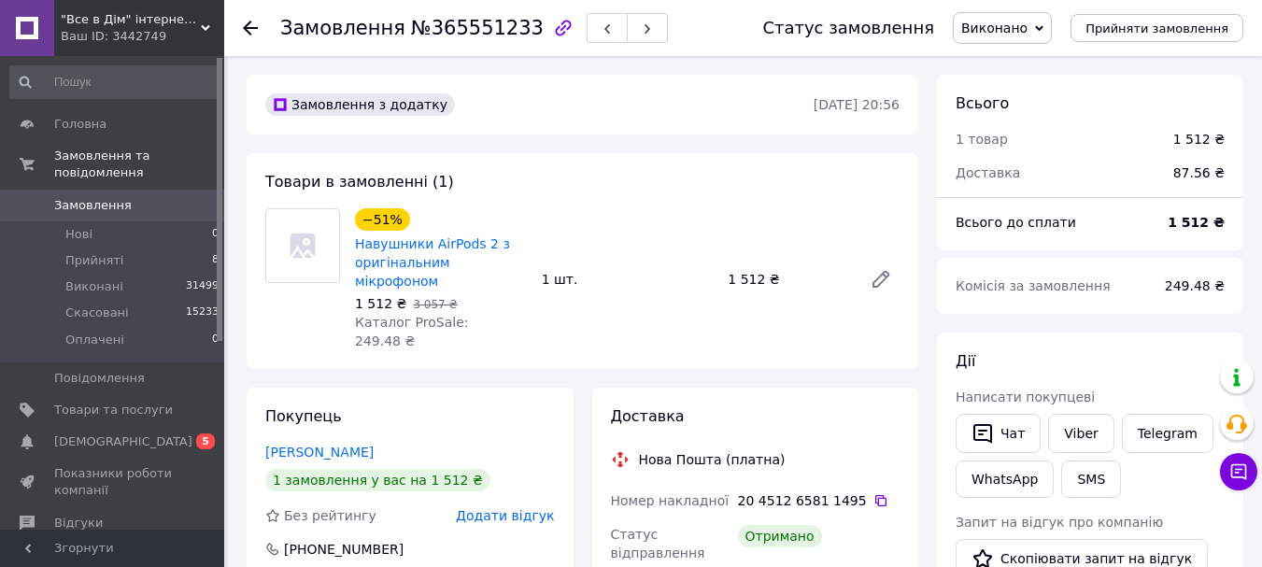
click at [62, 197] on span "Замовлення" at bounding box center [93, 205] width 78 height 17
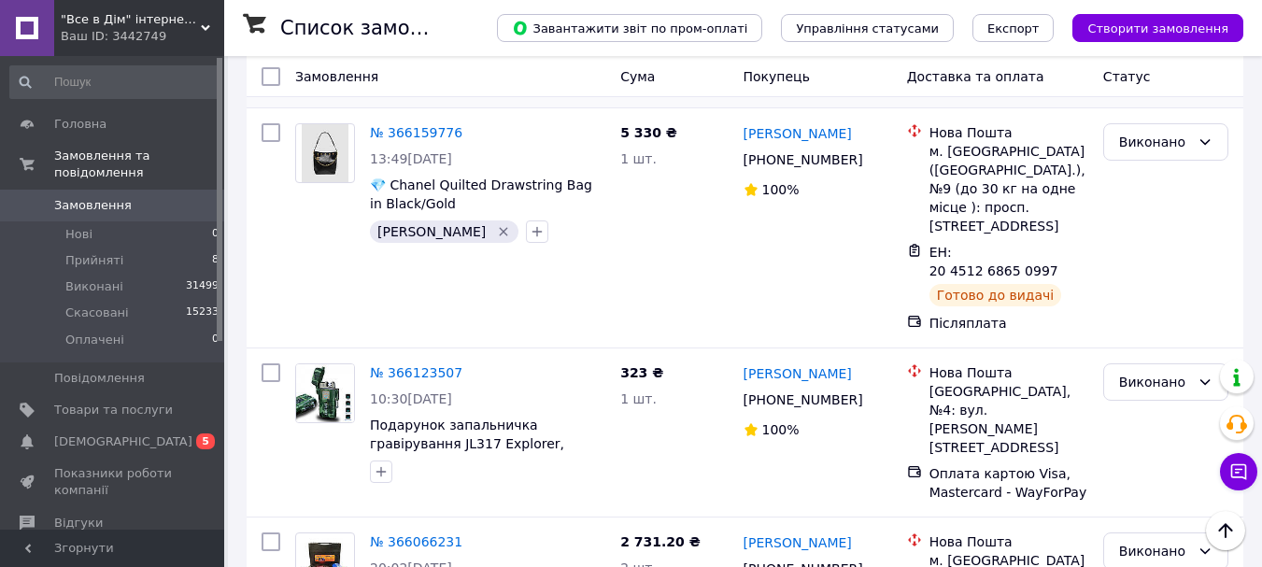
scroll to position [1868, 0]
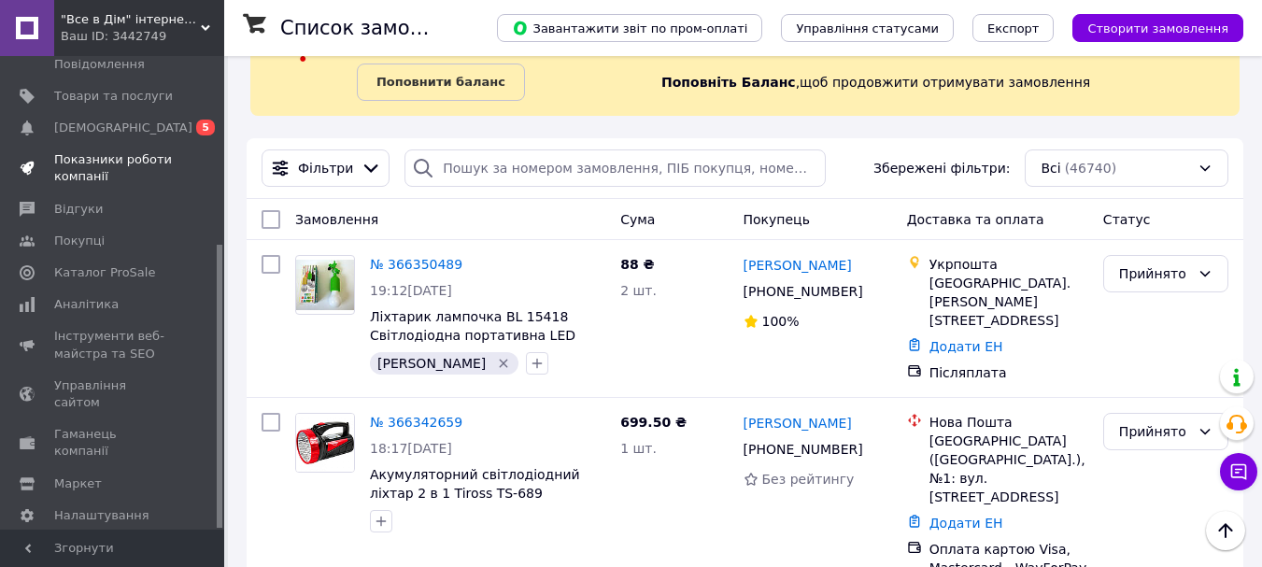
scroll to position [220, 0]
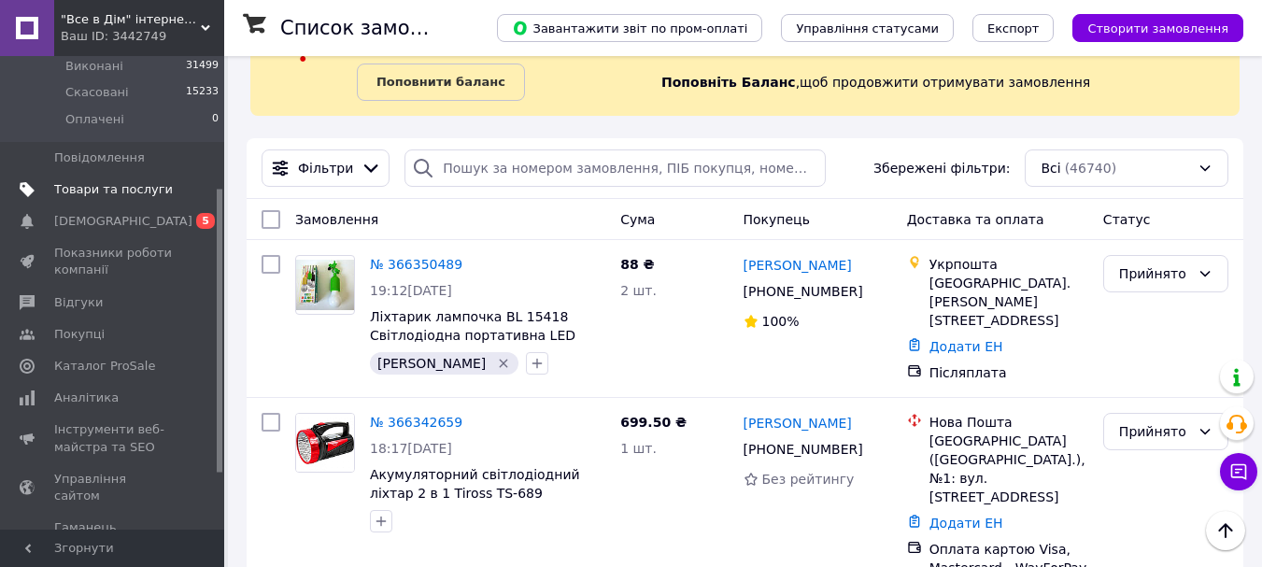
click at [78, 181] on span "Товари та послуги" at bounding box center [113, 189] width 119 height 17
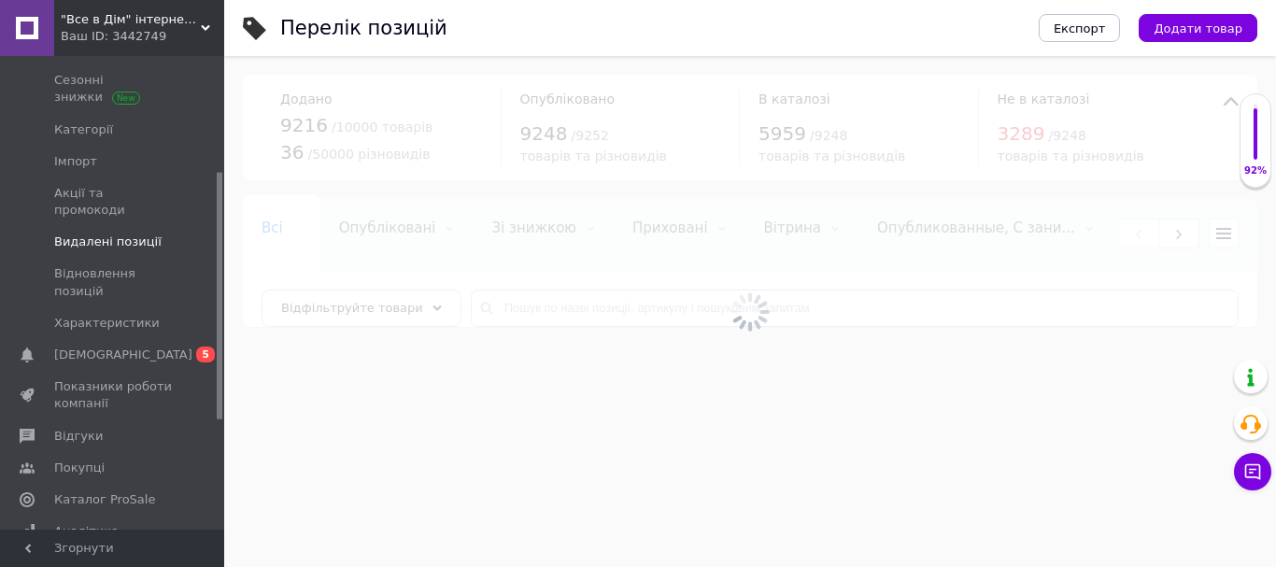
click at [77, 233] on span "Видалені позиції" at bounding box center [107, 241] width 107 height 17
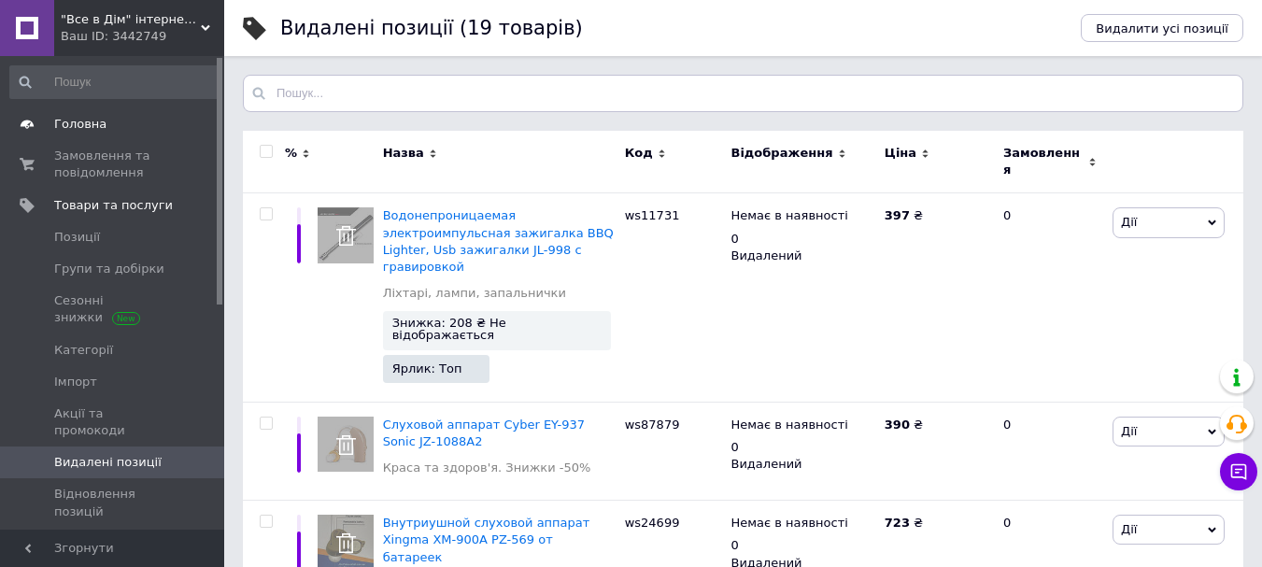
click at [82, 119] on span "Головна" at bounding box center [80, 124] width 52 height 17
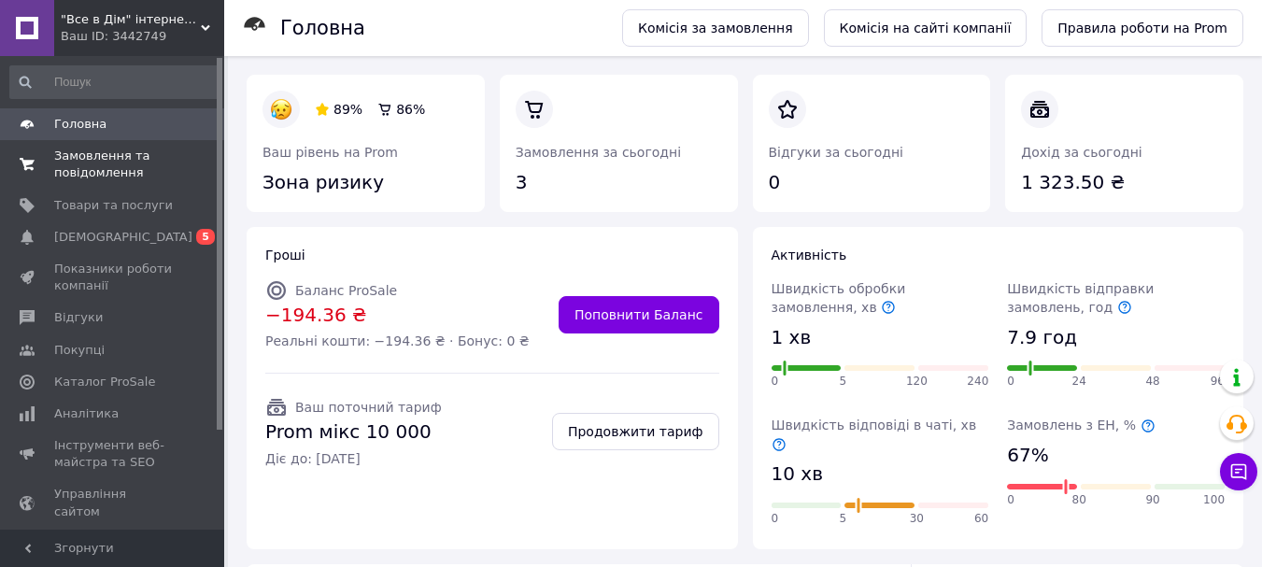
click at [102, 170] on span "Замовлення та повідомлення" at bounding box center [113, 165] width 119 height 34
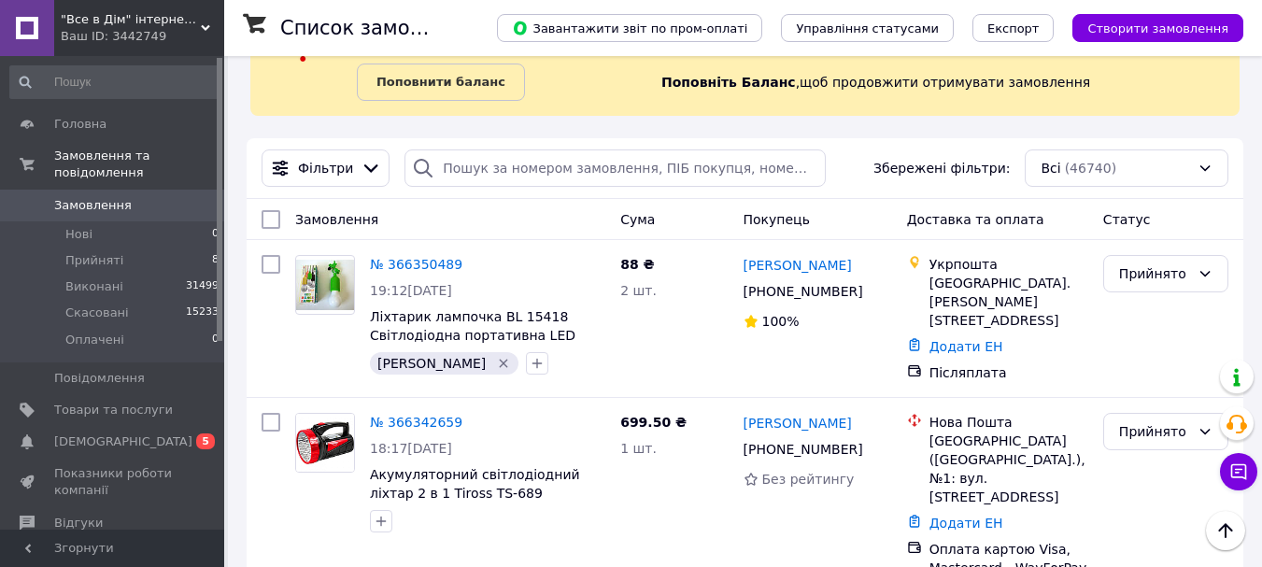
scroll to position [187, 0]
